Goal: Obtain resource: Download file/media

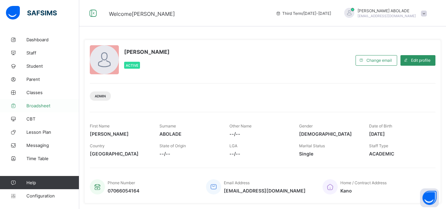
click at [41, 104] on span "Broadsheet" at bounding box center [52, 105] width 53 height 5
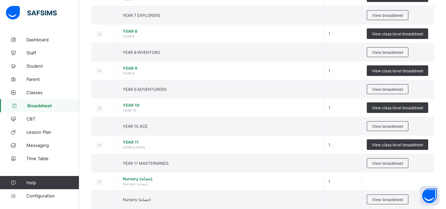
scroll to position [547, 0]
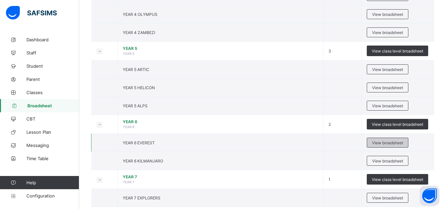
click at [385, 140] on span "View broadsheet" at bounding box center [387, 142] width 31 height 5
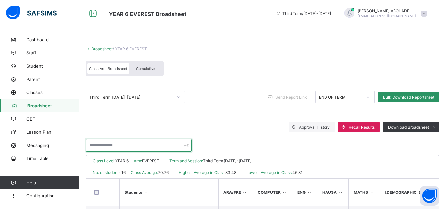
click at [145, 143] on input "text" at bounding box center [139, 145] width 106 height 13
type input "******"
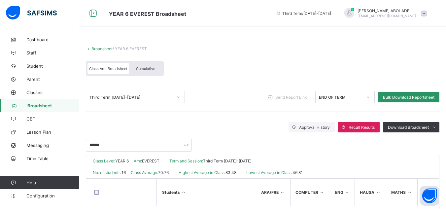
click at [235, 148] on div "******" at bounding box center [262, 141] width 353 height 19
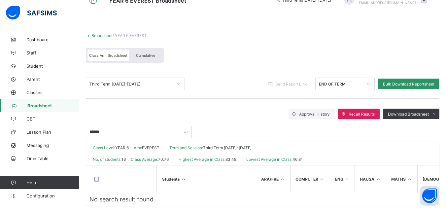
scroll to position [26, 0]
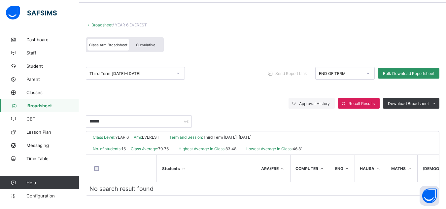
click at [58, 104] on span "Broadsheet" at bounding box center [53, 105] width 52 height 5
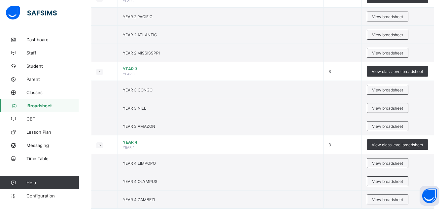
scroll to position [563, 0]
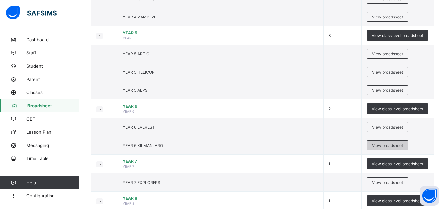
click at [392, 146] on span "View broadsheet" at bounding box center [387, 145] width 31 height 5
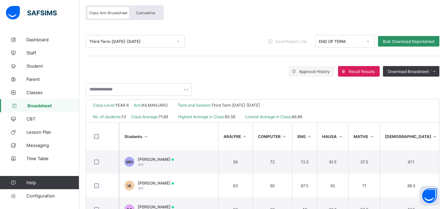
scroll to position [66, 0]
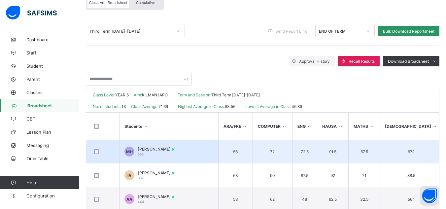
click at [229, 145] on td "56" at bounding box center [235, 152] width 34 height 24
click at [211, 152] on td "MH MARYAM ABDULLAHI HABIB 365" at bounding box center [168, 152] width 99 height 24
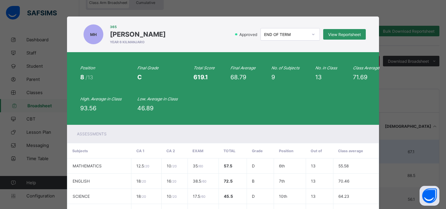
click at [211, 152] on th "EXAM" at bounding box center [202, 150] width 31 height 15
click at [340, 35] on span "View Reportsheet" at bounding box center [344, 34] width 33 height 5
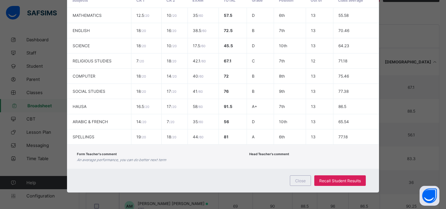
scroll to position [148, 0]
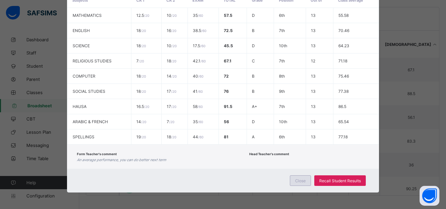
click at [302, 179] on span "Close" at bounding box center [300, 180] width 11 height 5
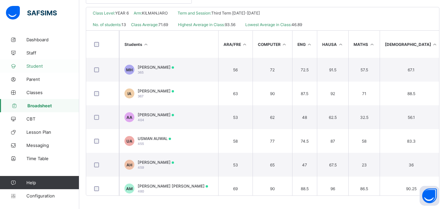
click at [40, 67] on span "Student" at bounding box center [52, 65] width 53 height 5
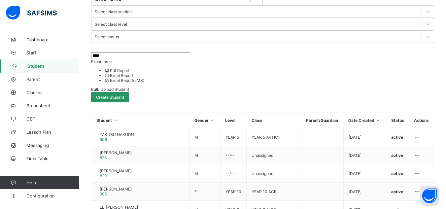
scroll to position [172, 0]
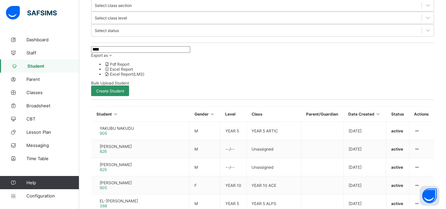
type input "****"
click at [43, 103] on span "Broadsheet" at bounding box center [52, 105] width 53 height 5
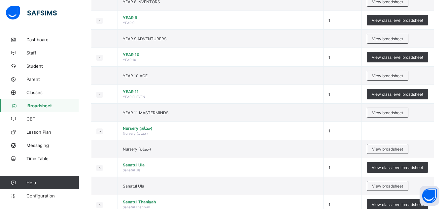
scroll to position [767, 0]
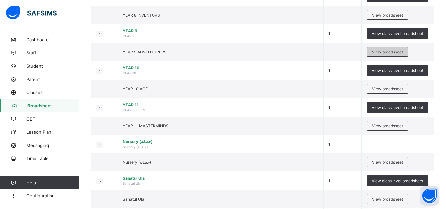
click at [403, 51] on span "View broadsheet" at bounding box center [387, 51] width 31 height 5
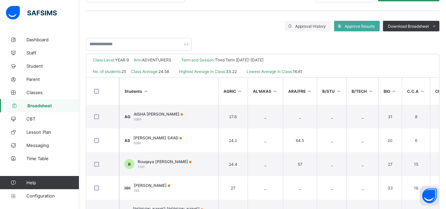
scroll to position [95, 0]
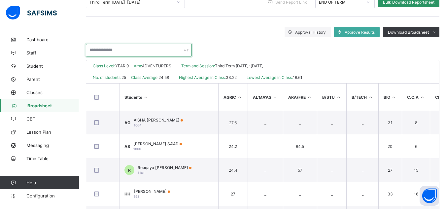
click at [134, 49] on input "text" at bounding box center [139, 50] width 106 height 13
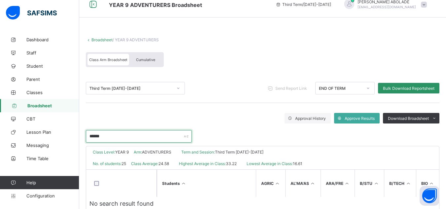
scroll to position [0, 0]
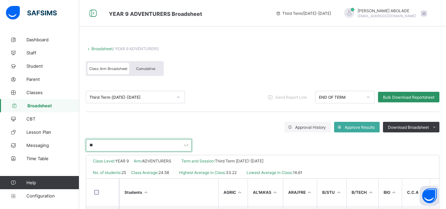
type input "*"
type input "********"
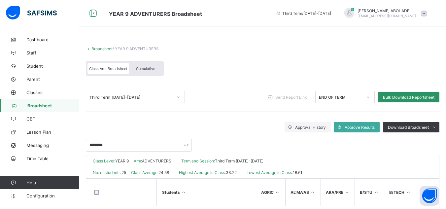
click at [245, 143] on div "********" at bounding box center [262, 141] width 353 height 19
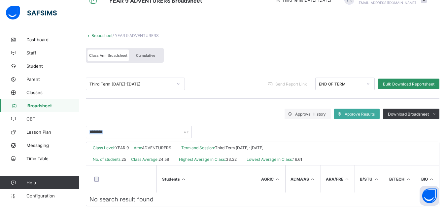
scroll to position [26, 0]
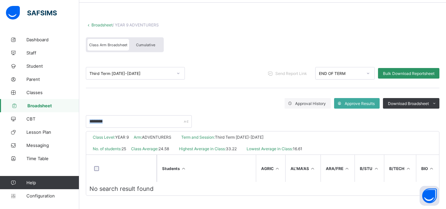
click at [57, 110] on link "Broadsheet" at bounding box center [39, 105] width 79 height 13
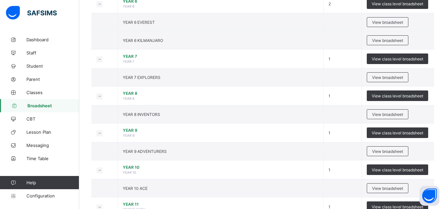
scroll to position [677, 0]
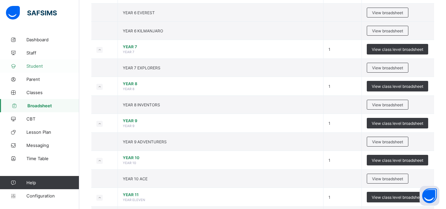
click at [39, 63] on link "Student" at bounding box center [39, 65] width 79 height 13
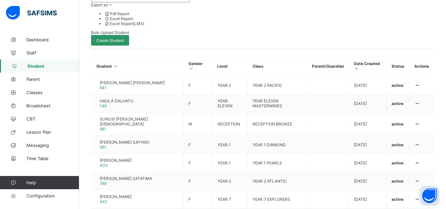
scroll to position [40, 0]
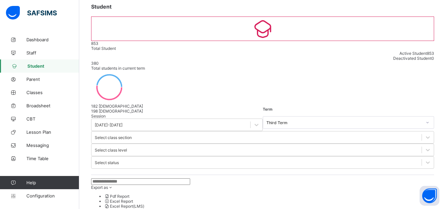
click at [135, 178] on input "text" at bounding box center [140, 181] width 99 height 7
type input "********"
click at [51, 105] on span "Broadsheet" at bounding box center [52, 105] width 53 height 5
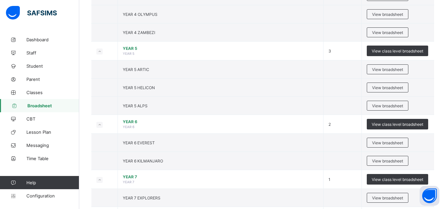
scroll to position [730, 0]
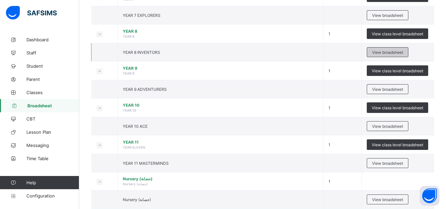
click at [389, 51] on span "View broadsheet" at bounding box center [387, 52] width 31 height 5
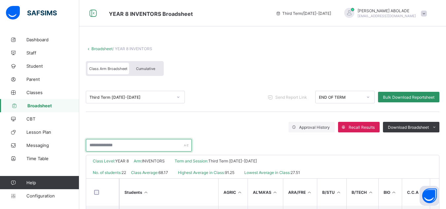
click at [147, 143] on input "text" at bounding box center [139, 145] width 106 height 13
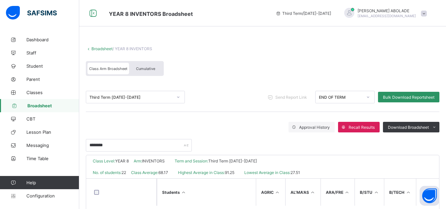
click at [214, 143] on div "********" at bounding box center [262, 141] width 353 height 19
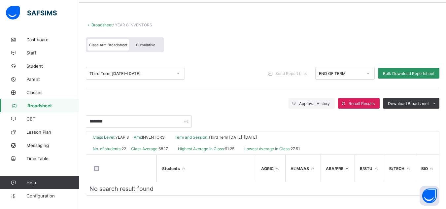
scroll to position [26, 0]
click at [120, 118] on input "********" at bounding box center [139, 121] width 106 height 13
type input "*"
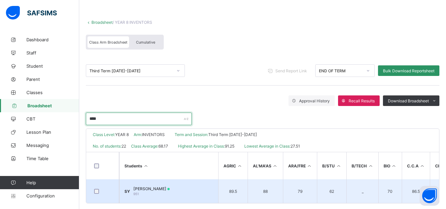
type input "****"
click at [170, 187] on span "SULEIMAN MUHAMMAD YADUDU" at bounding box center [151, 188] width 36 height 5
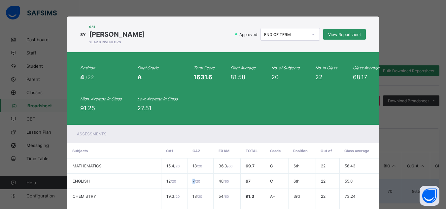
click at [187, 187] on td "7 / 20" at bounding box center [200, 181] width 26 height 15
click at [350, 31] on div "View Reportsheet" at bounding box center [344, 34] width 43 height 11
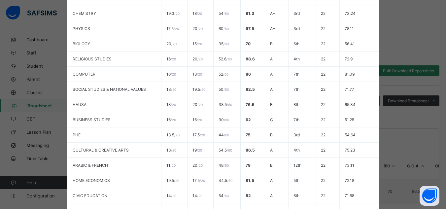
scroll to position [317, 0]
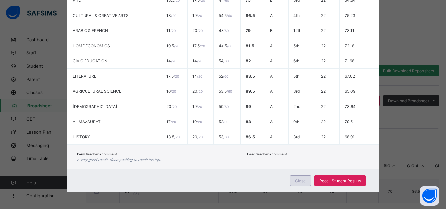
click at [304, 177] on div "Close" at bounding box center [300, 180] width 21 height 11
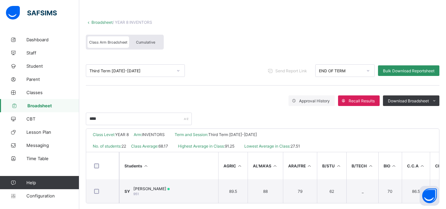
click at [46, 104] on span "Broadsheet" at bounding box center [53, 105] width 52 height 5
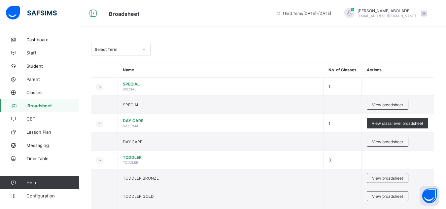
scroll to position [182, 0]
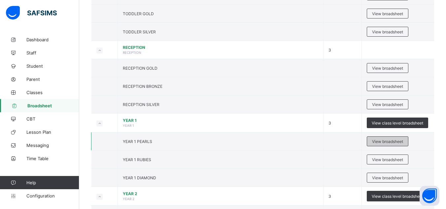
click at [398, 142] on span "View broadsheet" at bounding box center [387, 141] width 31 height 5
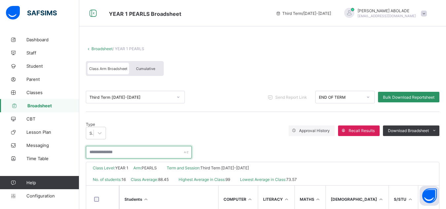
click at [127, 148] on input "text" at bounding box center [139, 152] width 106 height 13
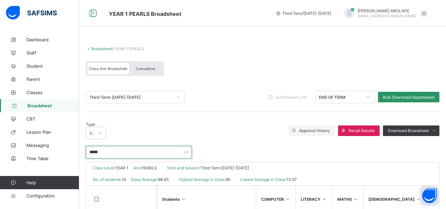
type input "*****"
click at [247, 126] on div "Type Subject score Approval History Recall Results Download Broadsheet PDF Exce…" at bounding box center [262, 130] width 353 height 17
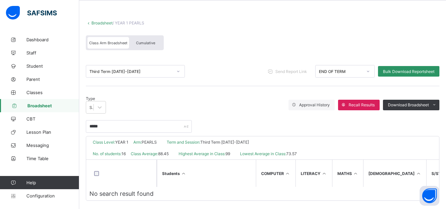
scroll to position [28, 0]
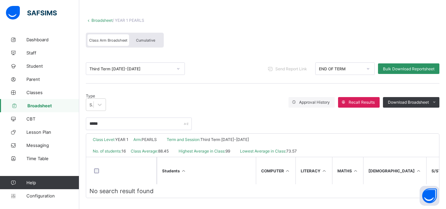
click at [66, 109] on link "Broadsheet" at bounding box center [39, 105] width 79 height 13
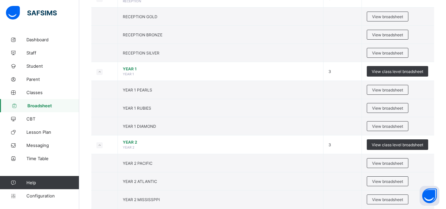
scroll to position [238, 0]
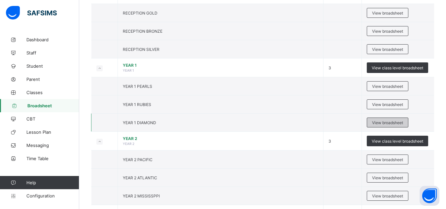
click at [383, 121] on span "View broadsheet" at bounding box center [387, 122] width 31 height 5
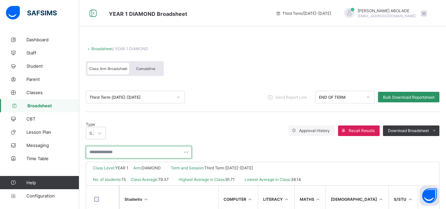
click at [113, 147] on input "text" at bounding box center [139, 152] width 106 height 13
type input "*****"
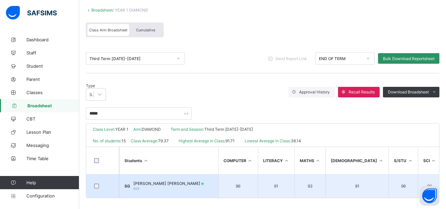
click at [246, 186] on td "96" at bounding box center [238, 186] width 40 height 24
click at [199, 183] on td "SG SALMA SANUSI GARO 925" at bounding box center [168, 186] width 99 height 24
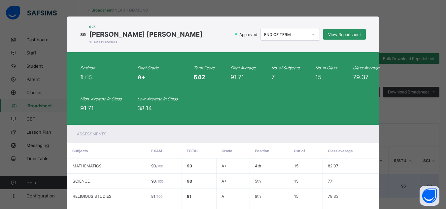
click at [199, 183] on td "90" at bounding box center [198, 181] width 35 height 15
click at [341, 33] on span "View Reportsheet" at bounding box center [344, 34] width 33 height 5
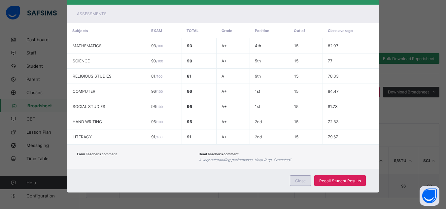
click at [305, 180] on span "Close" at bounding box center [300, 180] width 11 height 5
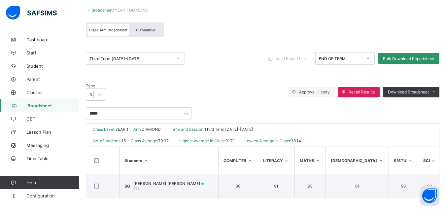
click at [47, 105] on span "Broadsheet" at bounding box center [53, 105] width 52 height 5
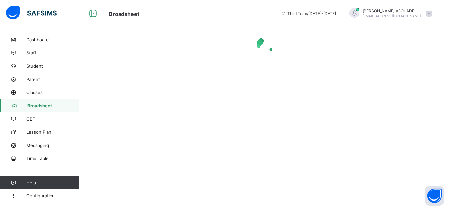
click at [47, 105] on span "Broadsheet" at bounding box center [53, 105] width 52 height 5
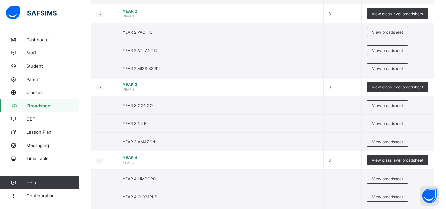
scroll to position [547, 0]
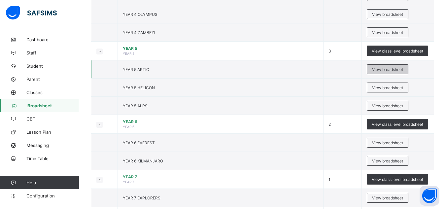
click at [382, 72] on span "View broadsheet" at bounding box center [387, 69] width 31 height 5
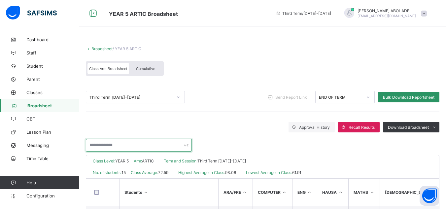
click at [135, 144] on input "text" at bounding box center [139, 145] width 106 height 13
type input "*******"
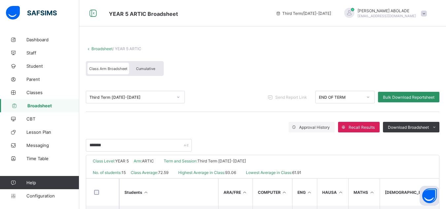
click at [208, 134] on div "*******" at bounding box center [262, 141] width 353 height 19
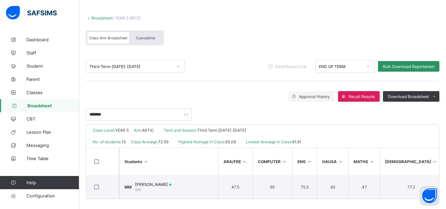
scroll to position [37, 0]
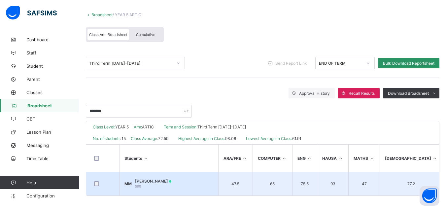
click at [194, 176] on td "MM MUHAMMAD SHANONO MUSA 590" at bounding box center [168, 184] width 99 height 24
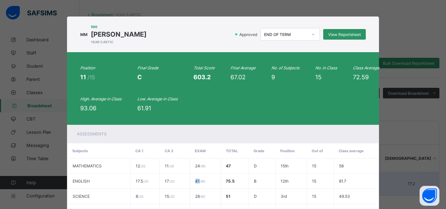
click at [194, 176] on td "41 / 60" at bounding box center [205, 181] width 31 height 15
click at [339, 31] on div "View Reportsheet" at bounding box center [344, 34] width 43 height 11
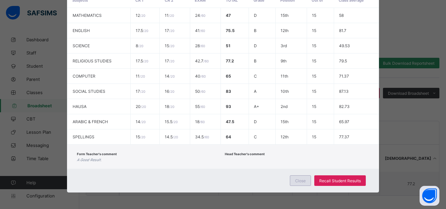
click at [303, 182] on span "Close" at bounding box center [300, 180] width 11 height 5
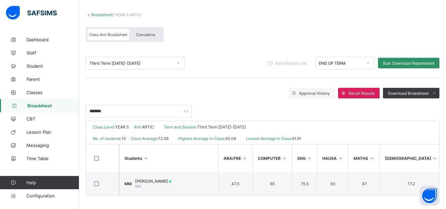
click at [62, 108] on span "Broadsheet" at bounding box center [53, 105] width 52 height 5
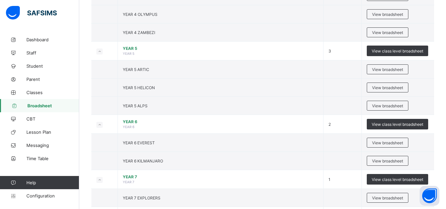
scroll to position [730, 0]
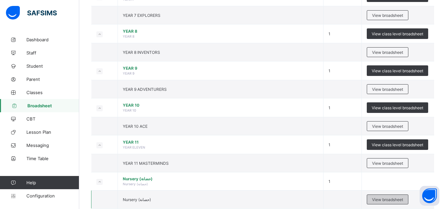
click at [394, 202] on span "View broadsheet" at bounding box center [387, 199] width 31 height 5
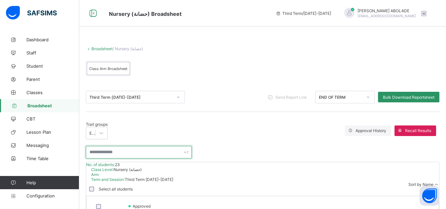
click at [122, 150] on input "text" at bounding box center [139, 152] width 106 height 13
type input "*"
click at [326, 182] on div "Select all students Sort by Name" at bounding box center [262, 189] width 353 height 14
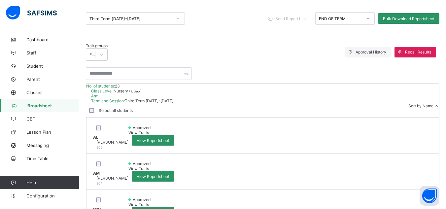
scroll to position [79, 0]
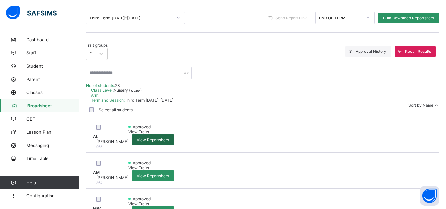
click at [169, 137] on span "View Reportsheet" at bounding box center [153, 139] width 33 height 5
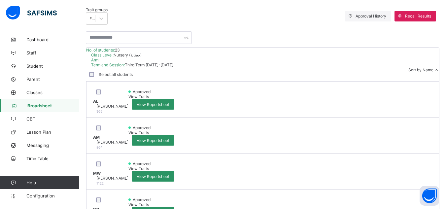
scroll to position [0, 0]
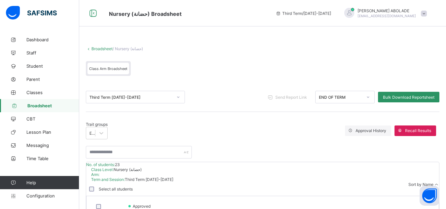
click at [46, 105] on span "Broadsheet" at bounding box center [53, 105] width 52 height 5
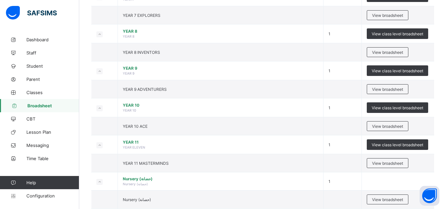
scroll to position [820, 0]
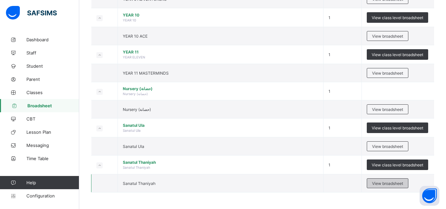
click at [382, 181] on span "View broadsheet" at bounding box center [387, 183] width 31 height 5
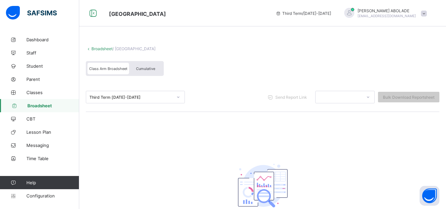
click at [51, 105] on span "Broadsheet" at bounding box center [53, 105] width 52 height 5
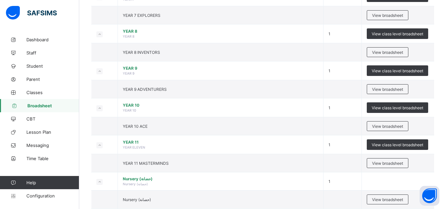
scroll to position [820, 0]
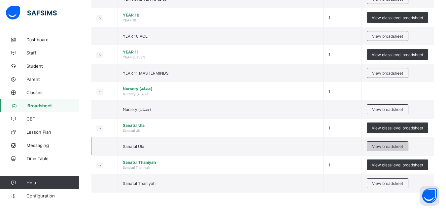
click at [397, 145] on span "View broadsheet" at bounding box center [387, 146] width 31 height 5
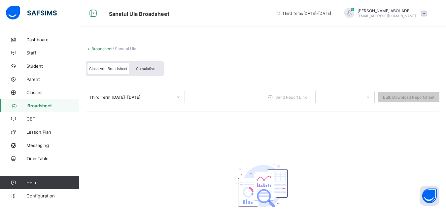
click at [53, 105] on span "Broadsheet" at bounding box center [53, 105] width 52 height 5
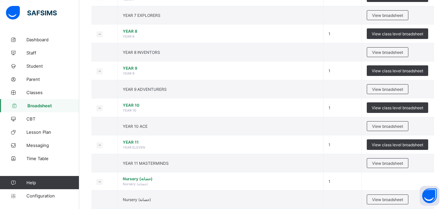
scroll to position [820, 0]
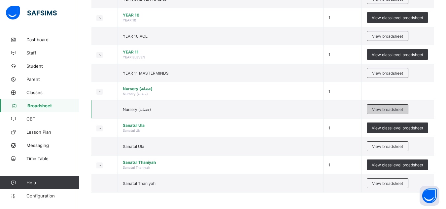
click at [393, 113] on div "View broadsheet" at bounding box center [388, 109] width 42 height 10
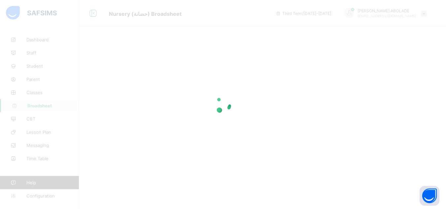
click at [393, 113] on div at bounding box center [223, 104] width 446 height 209
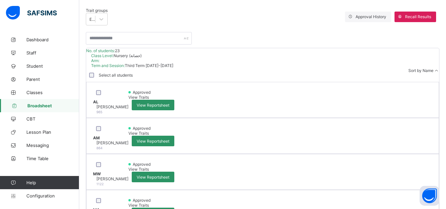
scroll to position [110, 0]
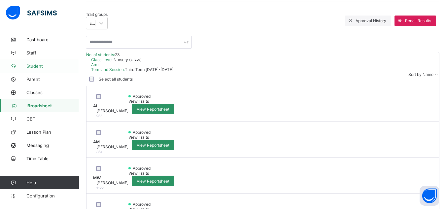
click at [39, 65] on span "Student" at bounding box center [52, 65] width 53 height 5
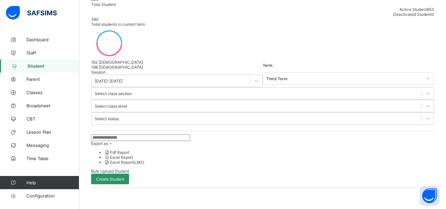
scroll to position [110, 0]
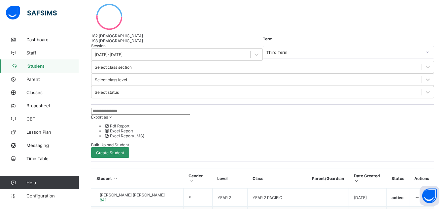
click at [124, 108] on input "text" at bounding box center [140, 111] width 99 height 7
type input "*******"
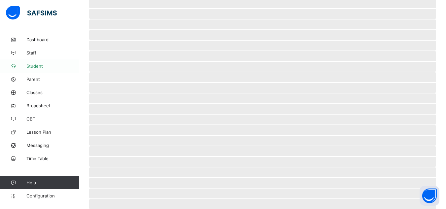
click at [42, 66] on span "Student" at bounding box center [52, 65] width 53 height 5
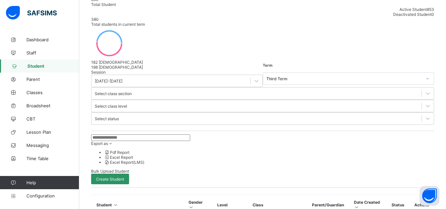
scroll to position [110, 0]
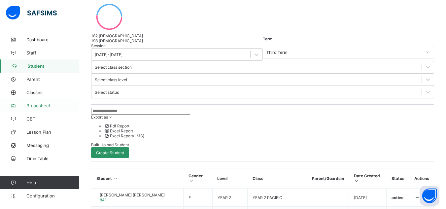
click at [36, 107] on span "Broadsheet" at bounding box center [52, 105] width 53 height 5
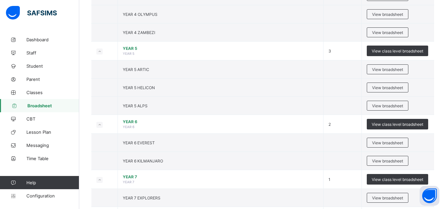
scroll to position [730, 0]
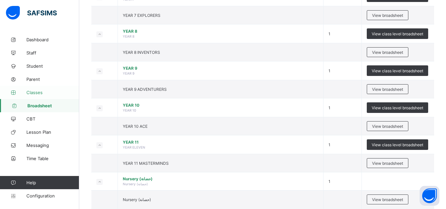
click at [43, 94] on span "Classes" at bounding box center [52, 92] width 53 height 5
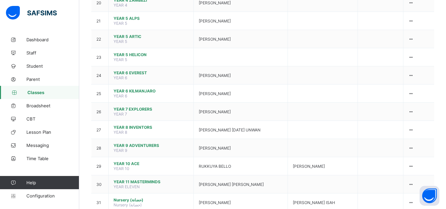
scroll to position [484, 0]
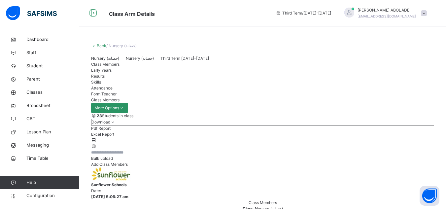
click at [128, 167] on span "Add Class Members" at bounding box center [109, 164] width 37 height 5
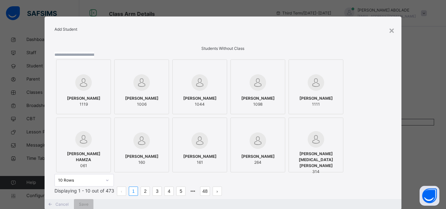
click at [94, 58] on input "text" at bounding box center [74, 55] width 40 height 6
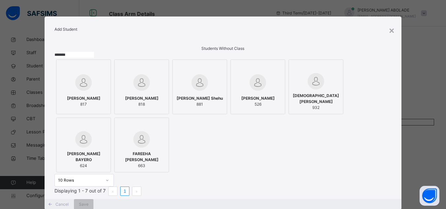
type input "*******"
click at [86, 111] on div "SAFIYYA HABIB 817" at bounding box center [84, 101] width 48 height 18
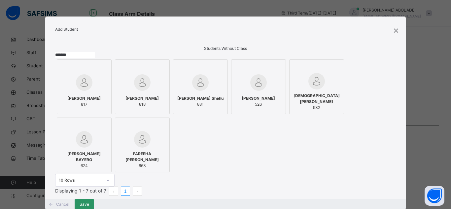
click at [86, 111] on div "SAFIYYA HABIB 817" at bounding box center [84, 101] width 48 height 18
click at [85, 91] on img at bounding box center [84, 82] width 16 height 16
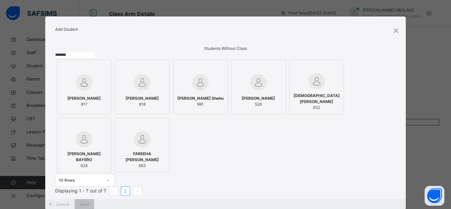
click at [85, 91] on img at bounding box center [84, 82] width 16 height 16
click at [397, 194] on div "Students Without Class ******* SAFIYYA HABIB 817 SAFIYYA BASHIR 818 Safiyya Bel…" at bounding box center [225, 120] width 361 height 157
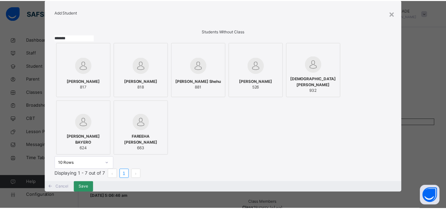
scroll to position [85, 0]
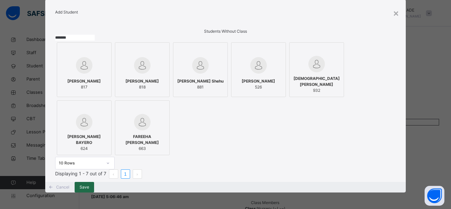
click at [94, 182] on div "Save" at bounding box center [84, 187] width 19 height 11
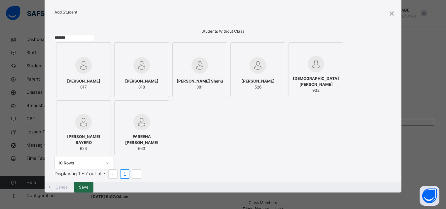
click at [88, 184] on span "Save" at bounding box center [84, 187] width 10 height 6
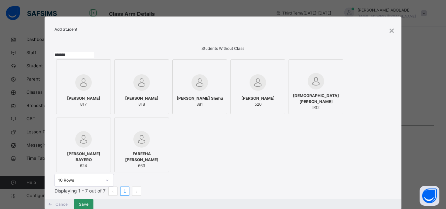
click at [232, 51] on div "Students Without Class" at bounding box center [222, 49] width 337 height 6
click at [390, 174] on div "SAFIYYA HABIB 817 SAFIYYA BASHIR 818 Safiyya Bello Shehu 881 SAFIYYA HUSSAIN 52…" at bounding box center [222, 116] width 337 height 116
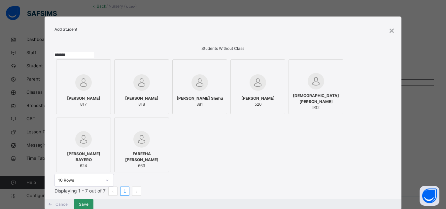
click at [382, 174] on div "SAFIYYA HABIB 817 SAFIYYA BASHIR 818 Safiyya Bello Shehu 881 SAFIYYA HUSSAIN 52…" at bounding box center [222, 116] width 337 height 116
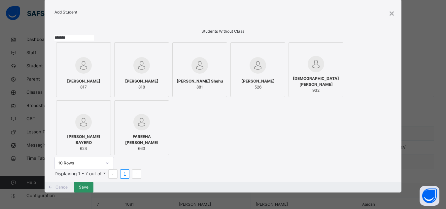
scroll to position [158, 0]
click at [93, 182] on div "Save" at bounding box center [83, 187] width 19 height 11
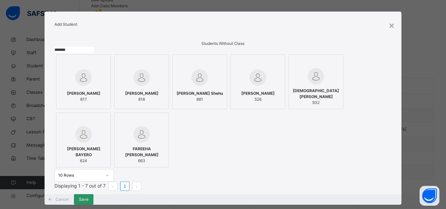
scroll to position [0, 0]
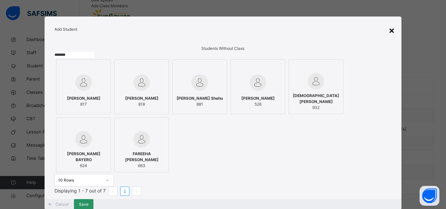
click at [394, 31] on div "×" at bounding box center [391, 30] width 6 height 14
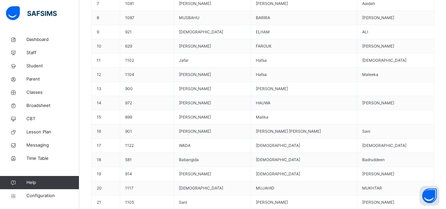
scroll to position [523, 0]
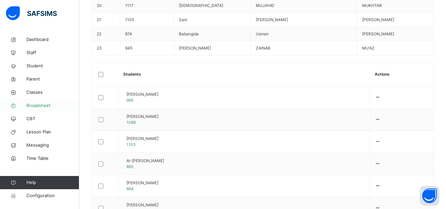
click at [43, 103] on span "Broadsheet" at bounding box center [52, 105] width 53 height 7
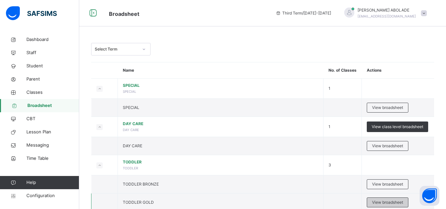
click at [379, 201] on span "View broadsheet" at bounding box center [387, 202] width 31 height 6
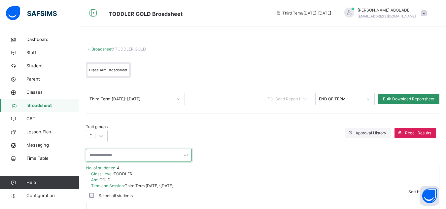
click at [156, 152] on input "text" at bounding box center [139, 155] width 106 height 13
type input "*****"
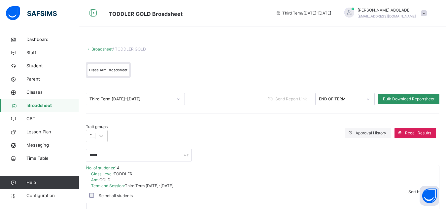
click at [60, 106] on span "Broadsheet" at bounding box center [53, 105] width 52 height 7
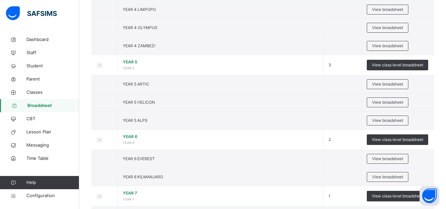
scroll to position [365, 0]
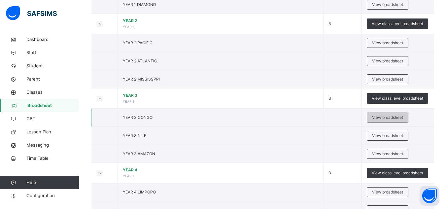
click at [390, 117] on span "View broadsheet" at bounding box center [387, 117] width 31 height 6
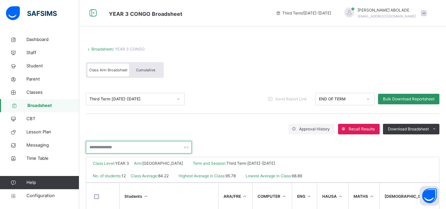
click at [160, 150] on input "text" at bounding box center [139, 147] width 106 height 13
type input "*****"
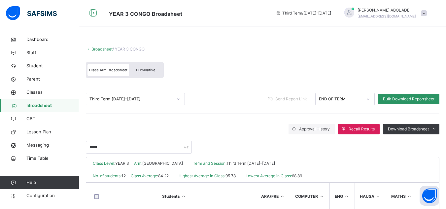
click at [240, 146] on div "*****" at bounding box center [262, 143] width 353 height 19
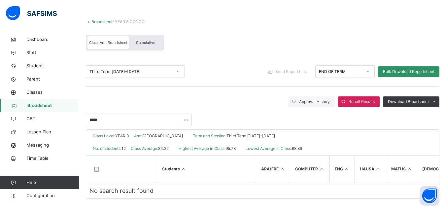
scroll to position [33, 0]
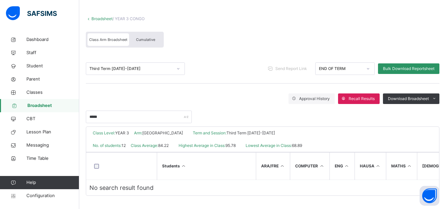
click at [41, 104] on span "Broadsheet" at bounding box center [53, 105] width 52 height 7
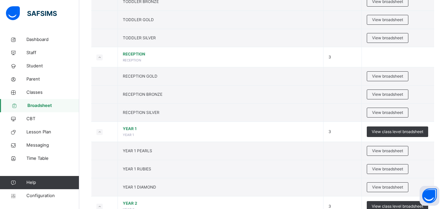
scroll to position [365, 0]
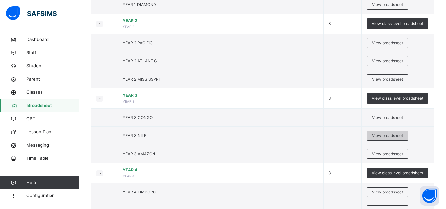
click at [398, 133] on span "View broadsheet" at bounding box center [387, 136] width 31 height 6
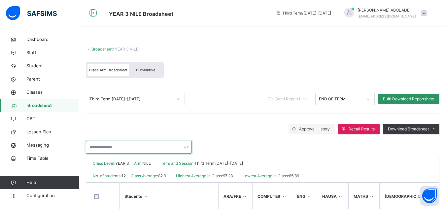
click at [147, 145] on input "text" at bounding box center [139, 147] width 106 height 13
type input "*****"
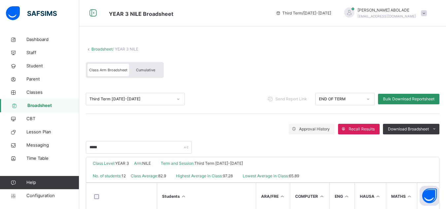
click at [230, 137] on div "*****" at bounding box center [262, 143] width 353 height 19
click at [62, 109] on span "Broadsheet" at bounding box center [53, 105] width 52 height 7
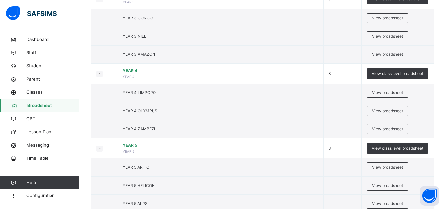
scroll to position [455, 0]
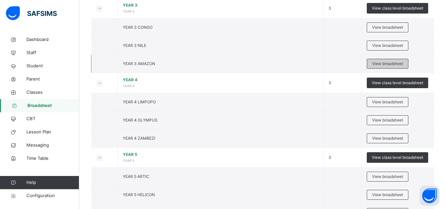
click at [389, 60] on div "View broadsheet" at bounding box center [388, 64] width 42 height 10
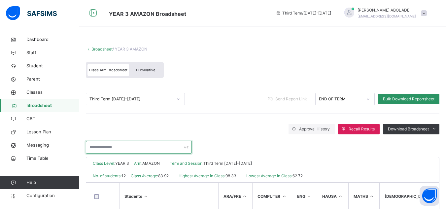
click at [164, 147] on input "text" at bounding box center [139, 147] width 106 height 13
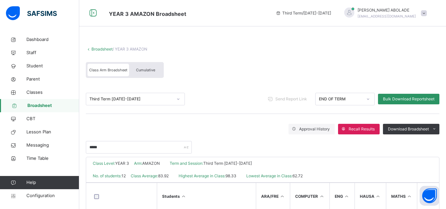
click at [217, 140] on div "*****" at bounding box center [262, 143] width 353 height 19
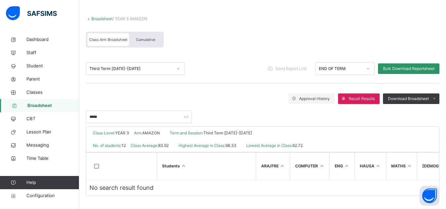
scroll to position [20, 0]
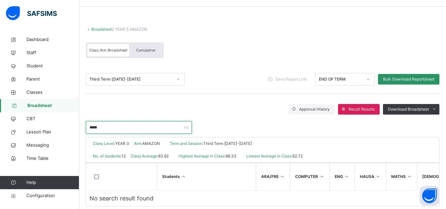
click at [127, 127] on input "*****" at bounding box center [139, 127] width 106 height 13
type input "*"
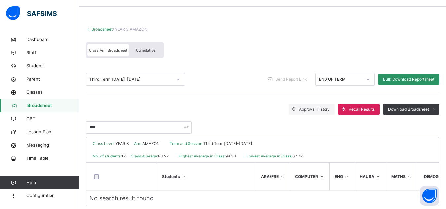
click at [250, 109] on div "Approval History Recall Results Download Broadsheet PDF Excel sheet" at bounding box center [262, 109] width 353 height 11
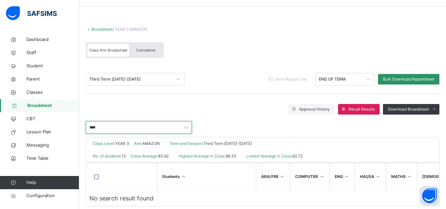
click at [115, 130] on input "****" at bounding box center [139, 127] width 106 height 13
type input "*"
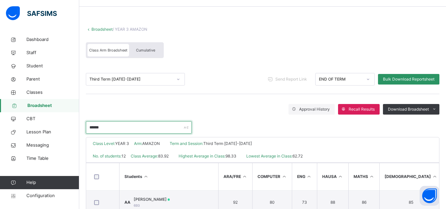
type input "*****"
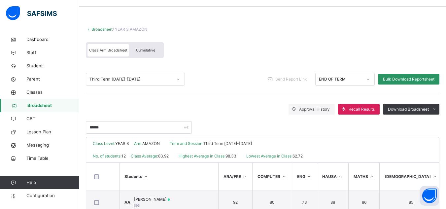
click at [284, 123] on div "*****" at bounding box center [262, 123] width 353 height 19
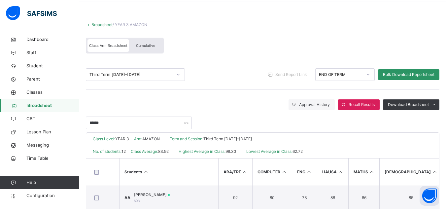
scroll to position [12, 0]
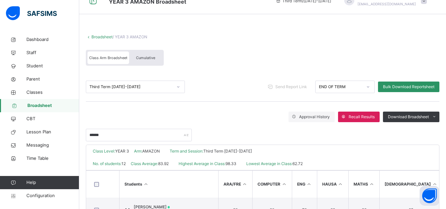
click at [35, 107] on span "Broadsheet" at bounding box center [53, 105] width 52 height 7
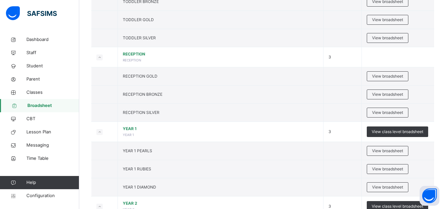
scroll to position [365, 0]
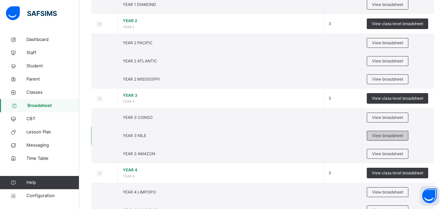
click at [396, 133] on span "View broadsheet" at bounding box center [387, 136] width 31 height 6
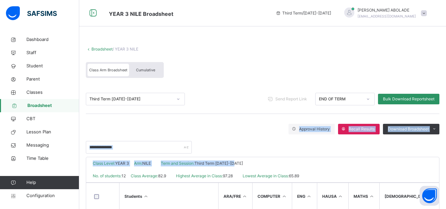
drag, startPoint x: 299, startPoint y: 154, endPoint x: 173, endPoint y: 130, distance: 128.4
click at [173, 130] on div "Broadsheet / YEAR 3 NILE Class Arm Broadsheet Cumulative Third Term 2024-2025 S…" at bounding box center [262, 197] width 367 height 328
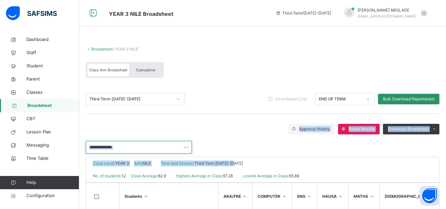
click at [158, 147] on input "text" at bounding box center [139, 147] width 106 height 13
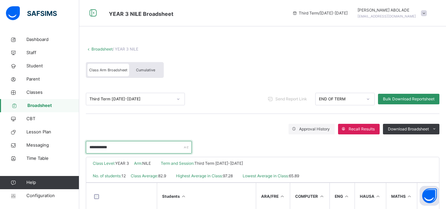
type input "**********"
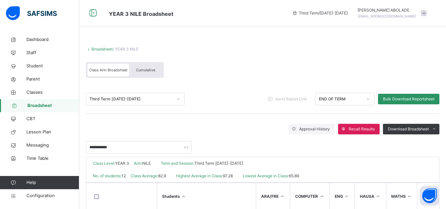
click at [222, 140] on div "**********" at bounding box center [262, 143] width 353 height 19
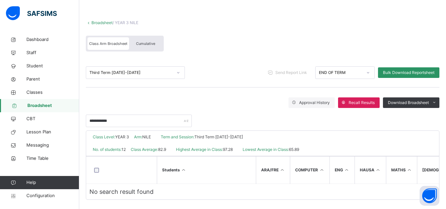
scroll to position [33, 0]
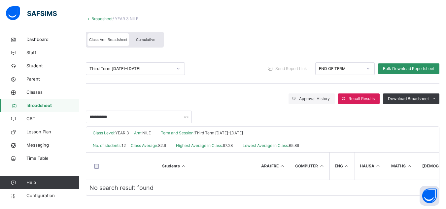
click at [60, 106] on span "Broadsheet" at bounding box center [53, 105] width 52 height 7
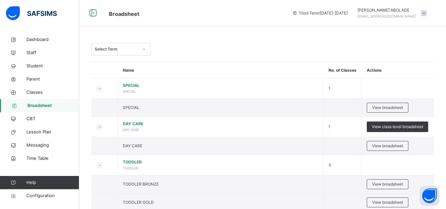
scroll to position [182, 0]
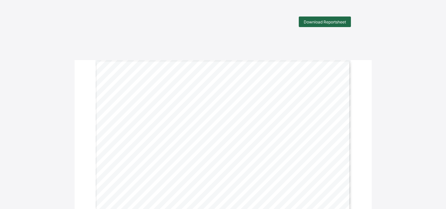
click at [316, 22] on span "Download Reportsheet" at bounding box center [325, 21] width 42 height 5
click at [313, 20] on span "Download Reportsheet" at bounding box center [325, 21] width 42 height 5
click at [335, 23] on span "Download Reportsheet" at bounding box center [325, 21] width 42 height 5
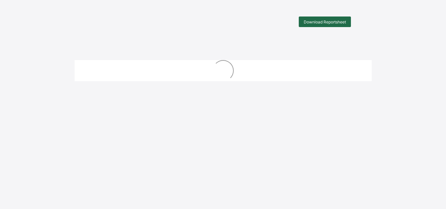
click at [328, 21] on span "Download Reportsheet" at bounding box center [325, 21] width 42 height 5
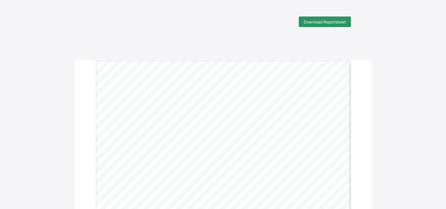
scroll to position [182, 0]
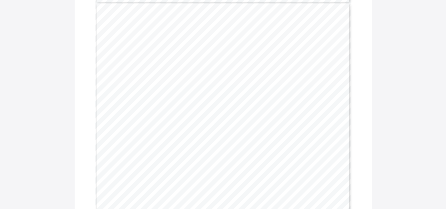
scroll to position [449, 0]
